Goal: Register for event/course

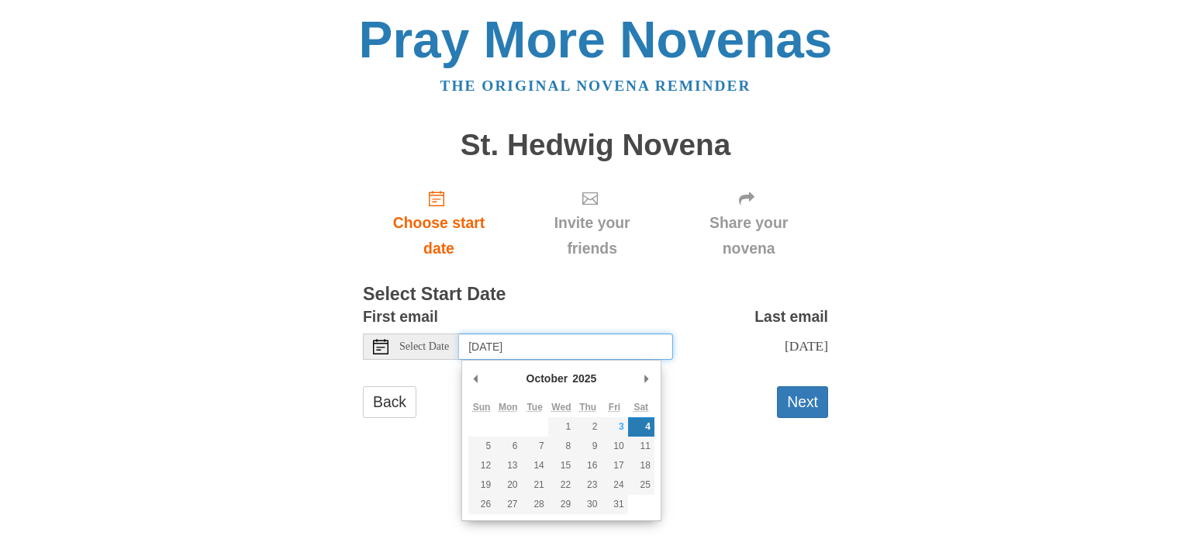
click at [630, 352] on input "Saturday, October 4th" at bounding box center [566, 346] width 214 height 26
type input "Tuesday, October 7th"
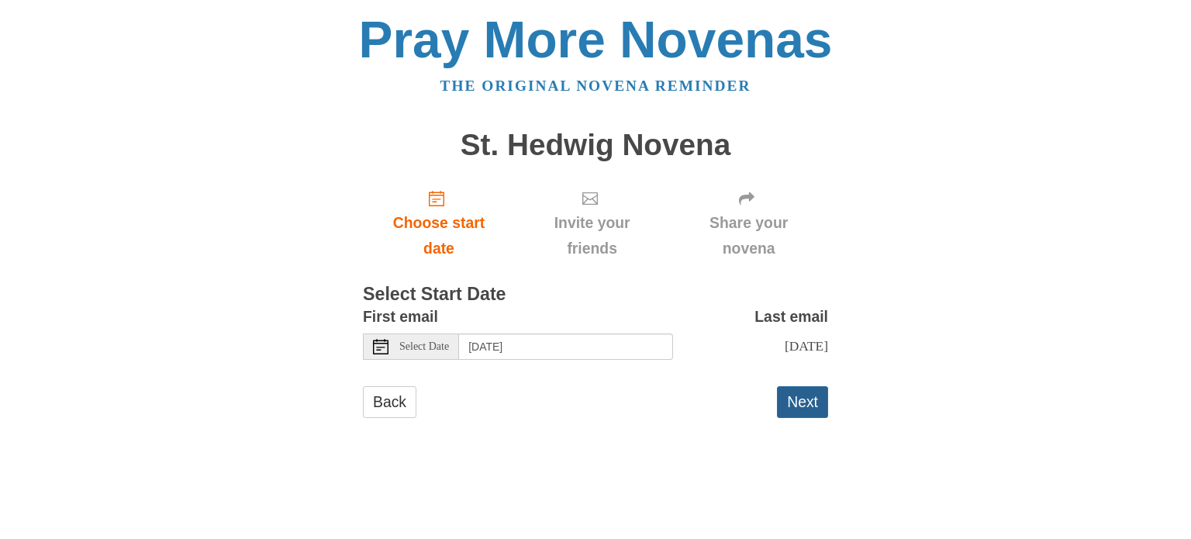
click at [796, 418] on button "Next" at bounding box center [802, 402] width 51 height 32
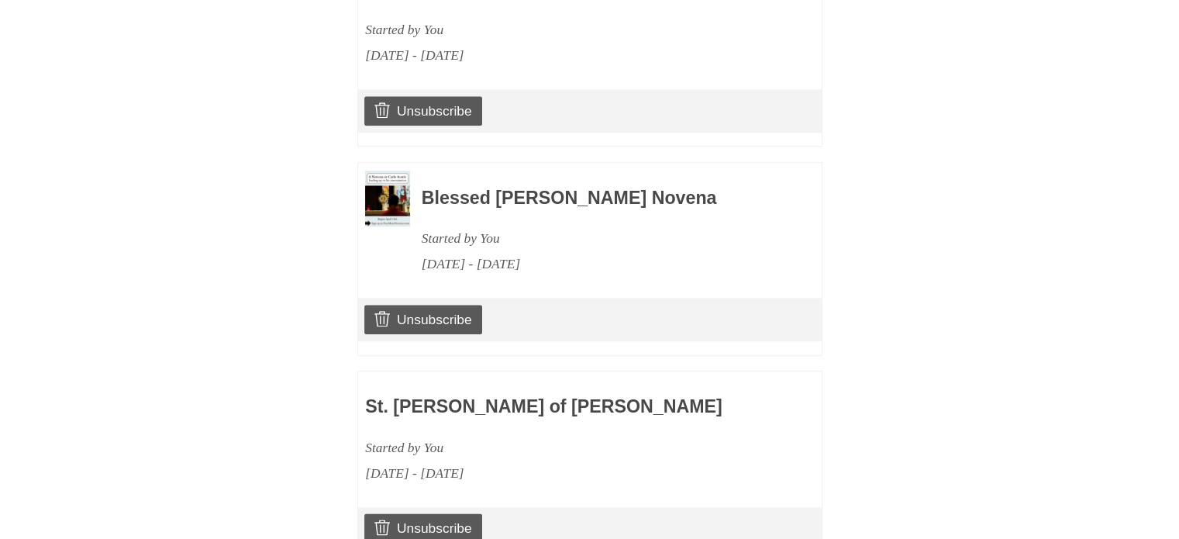
scroll to position [1758, 0]
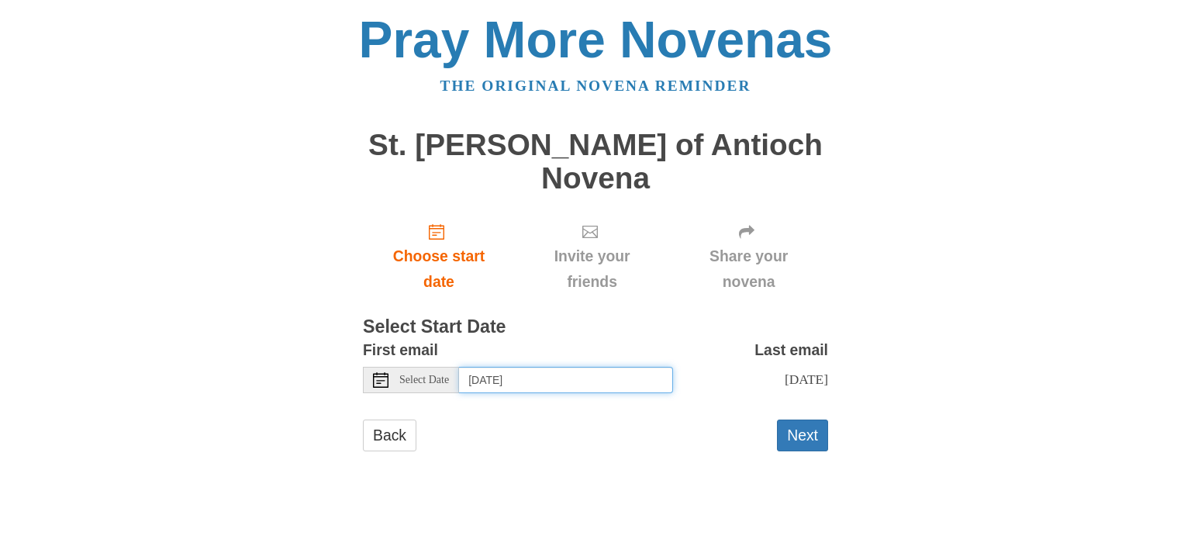
click at [575, 367] on input "Saturday, October 4th" at bounding box center [566, 380] width 214 height 26
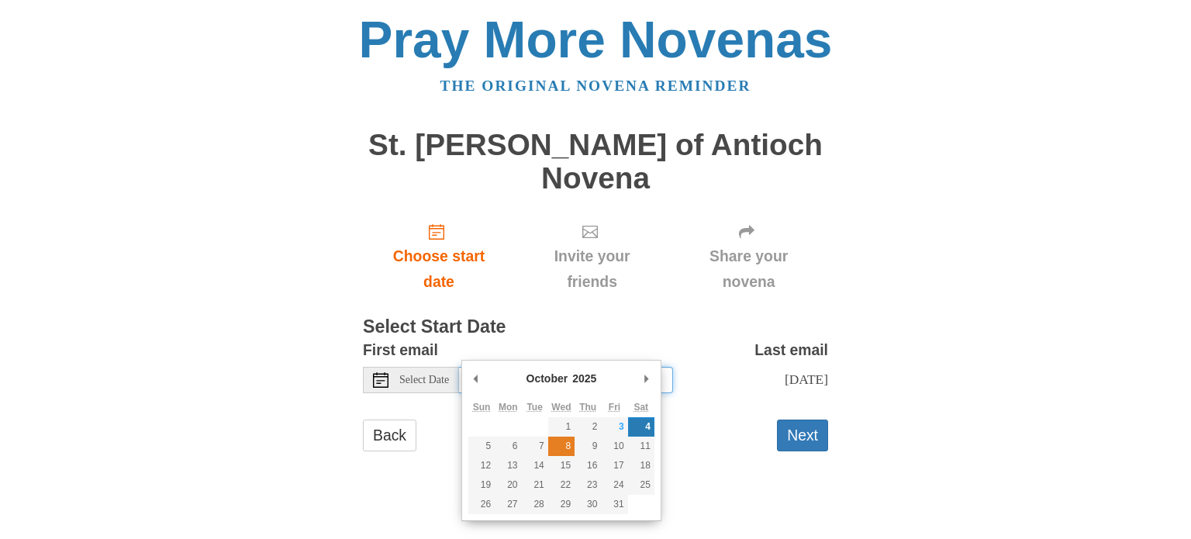
type input "Wednesday, October 8th"
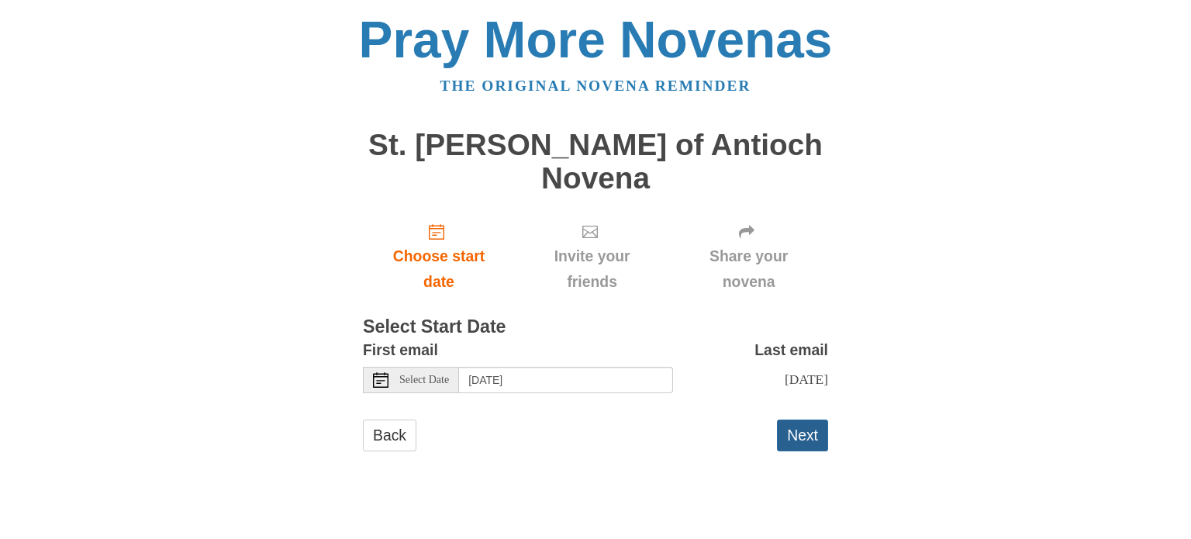
click at [803, 419] on button "Next" at bounding box center [802, 435] width 51 height 32
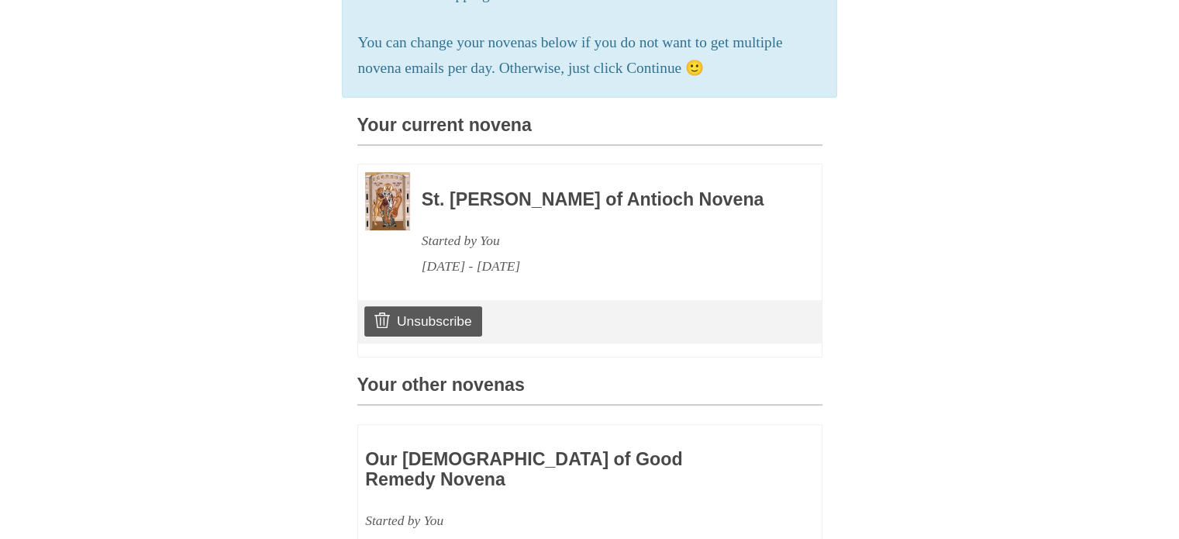
scroll to position [1758, 0]
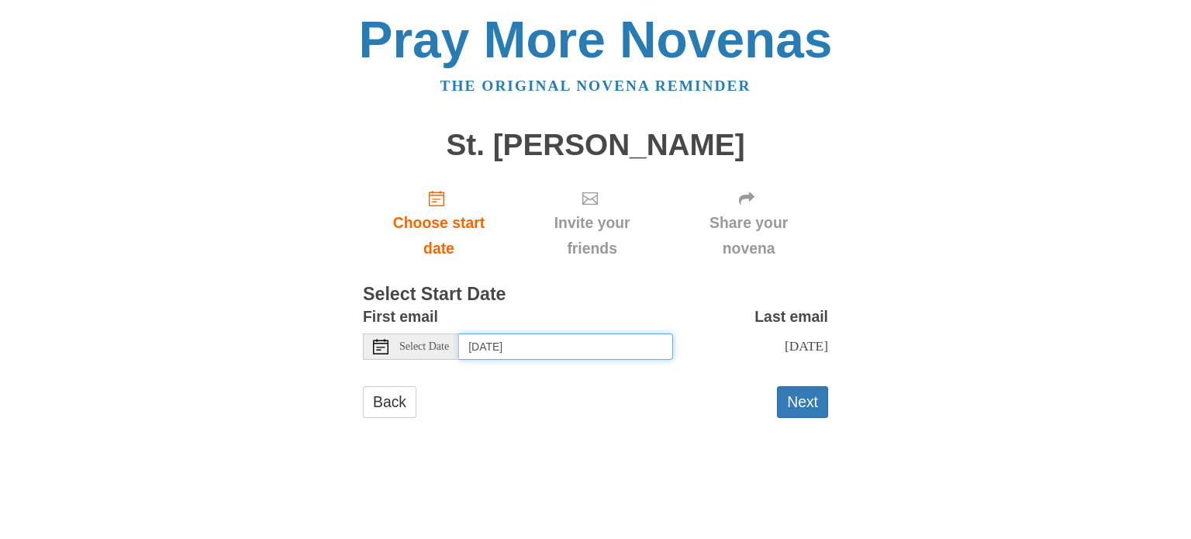
click at [608, 352] on input "[DATE]" at bounding box center [566, 346] width 214 height 26
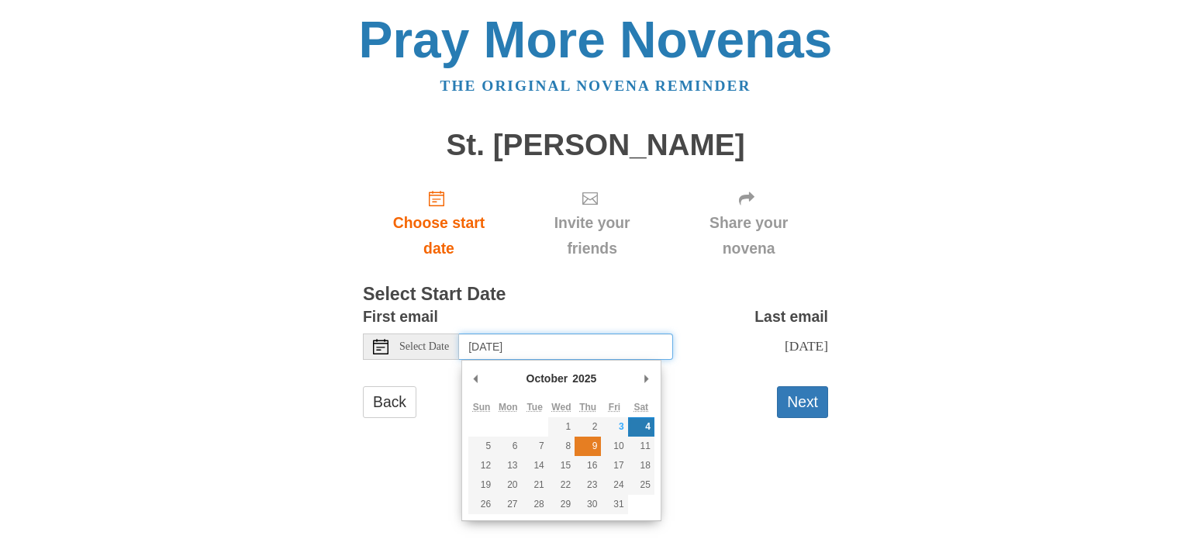
type input "[DATE]"
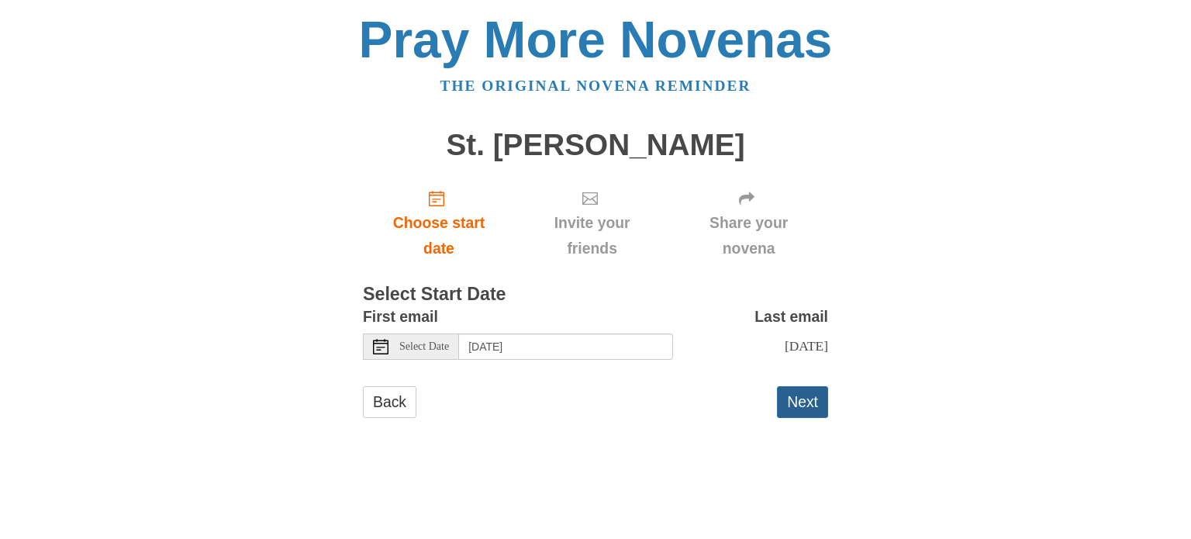
click at [820, 402] on button "Next" at bounding box center [802, 402] width 51 height 32
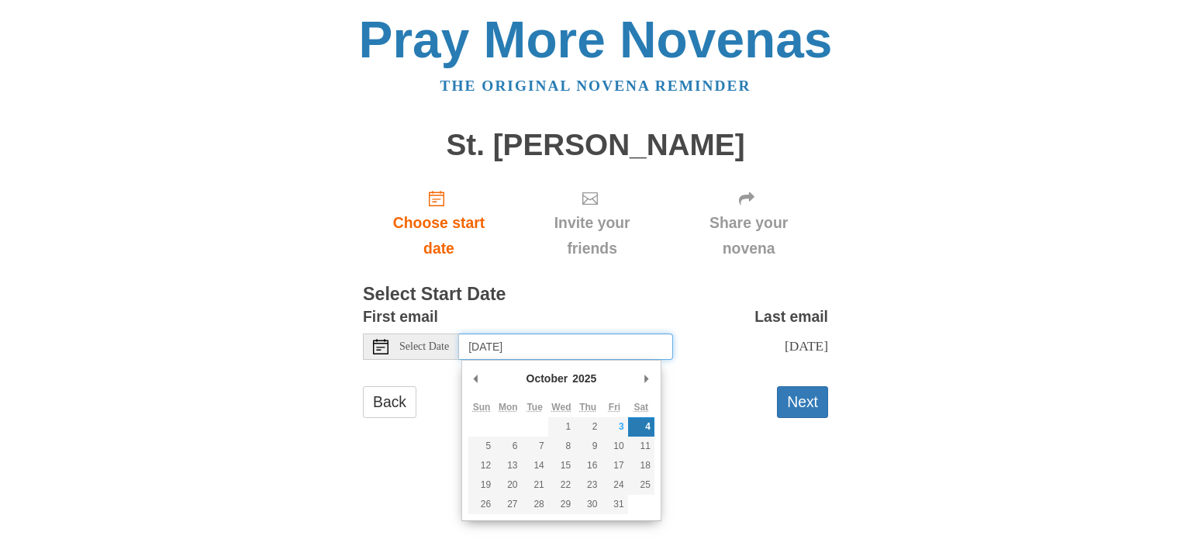
click at [623, 348] on input "[DATE]" at bounding box center [566, 346] width 214 height 26
type input "Thursday, October 9th"
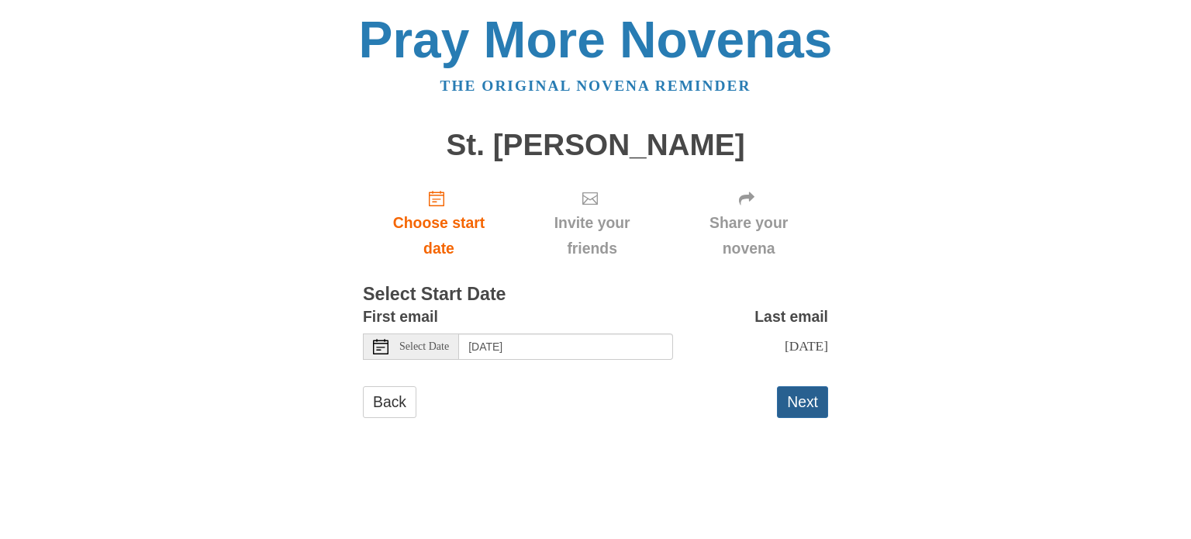
click at [806, 393] on button "Next" at bounding box center [802, 402] width 51 height 32
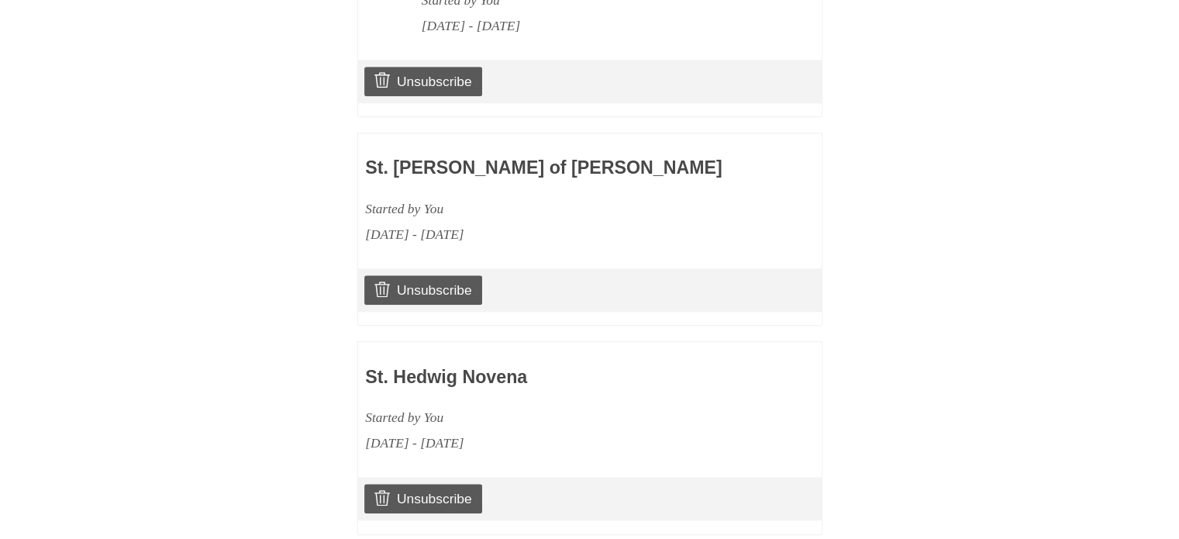
scroll to position [1482, 0]
